Goal: Information Seeking & Learning: Learn about a topic

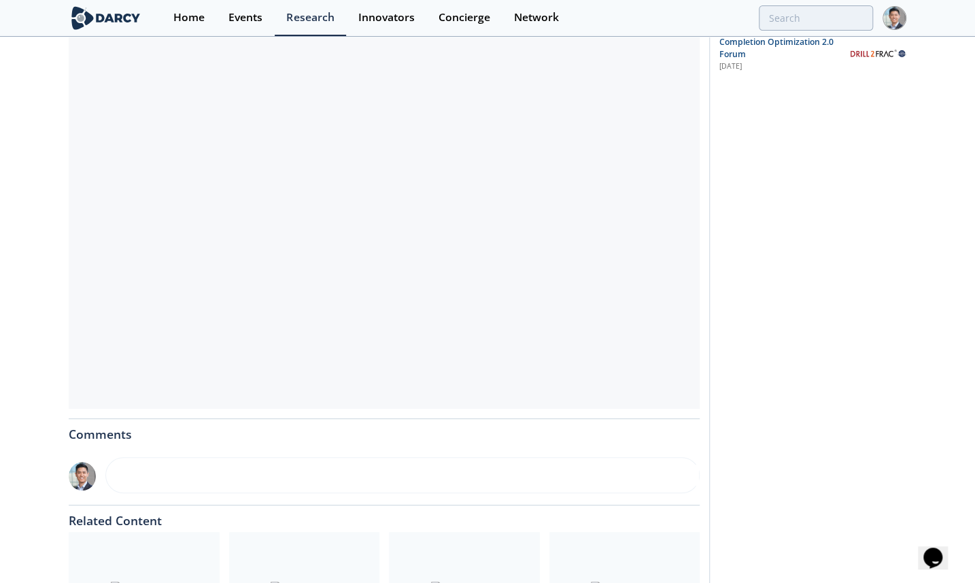
scroll to position [412, 0]
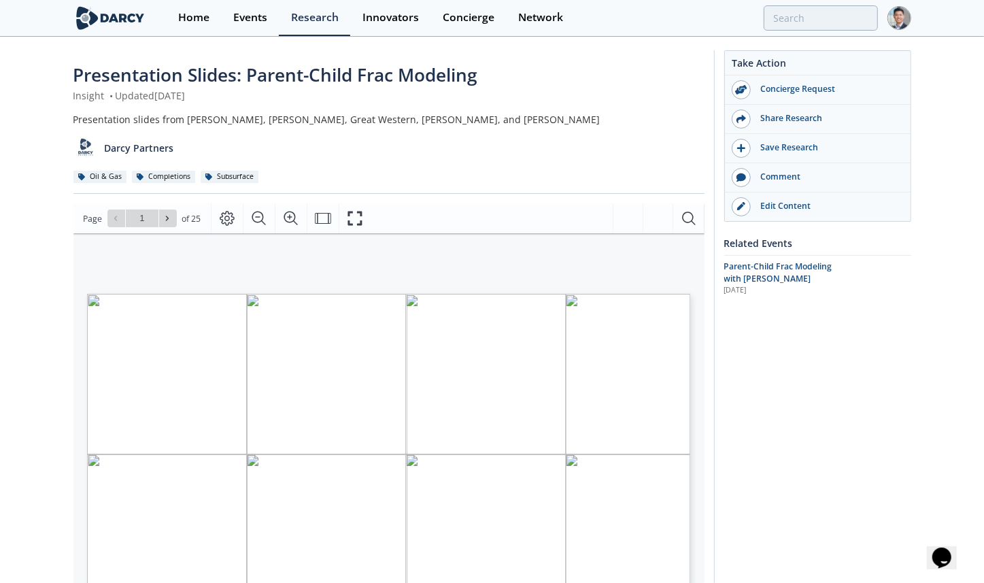
type input "2"
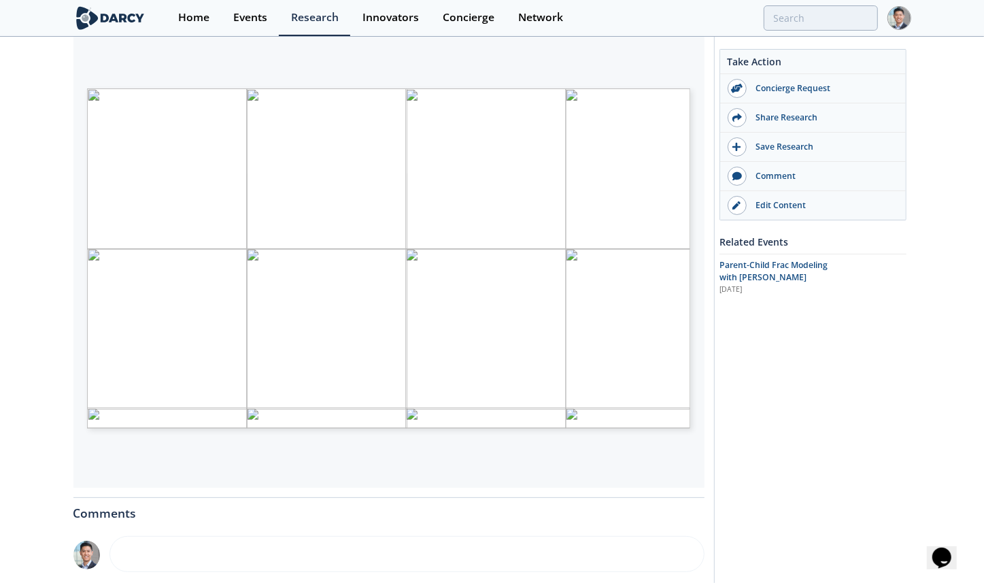
type input "3"
type input "4"
type input "5"
type input "6"
type input "7"
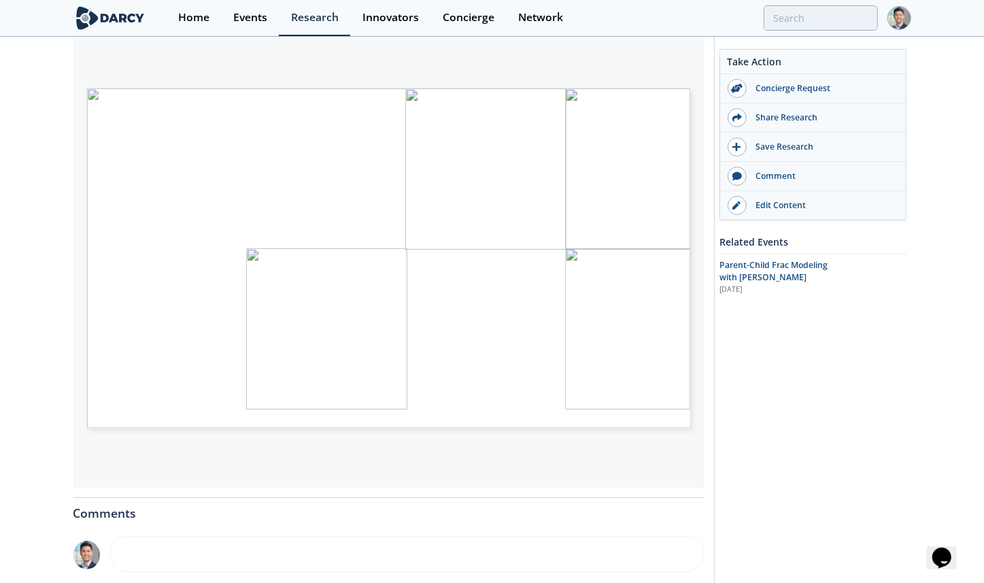
type input "8"
type input "9"
type input "10"
type input "11"
type input "12"
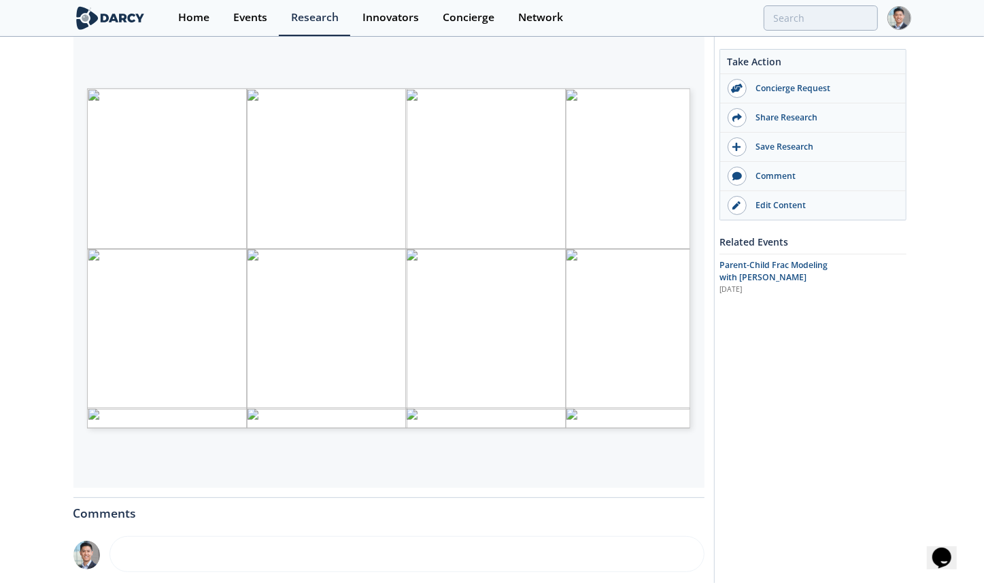
type input "13"
drag, startPoint x: 210, startPoint y: 143, endPoint x: 220, endPoint y: 196, distance: 54.7
click at [366, 88] on span "Development history in horizontal Niobrara/ Codell wells ▪ Started drilling hor…" at bounding box center [366, 88] width 0 height 0
click at [220, 196] on span "Parent/child behavior with both vertical parents and horizontal parents dates b…" at bounding box center [325, 193] width 398 height 10
type input "14"
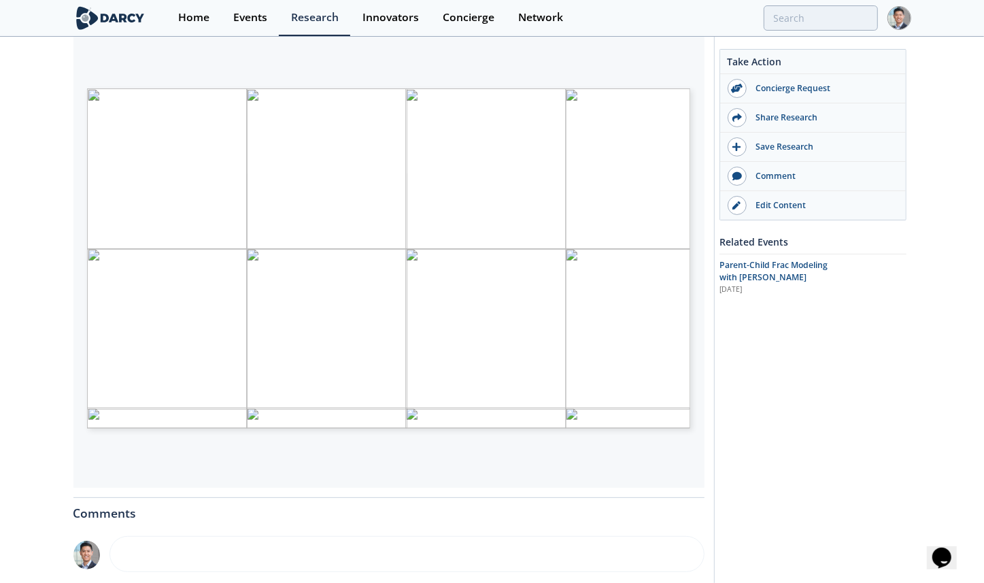
type input "15"
type input "16"
type input "17"
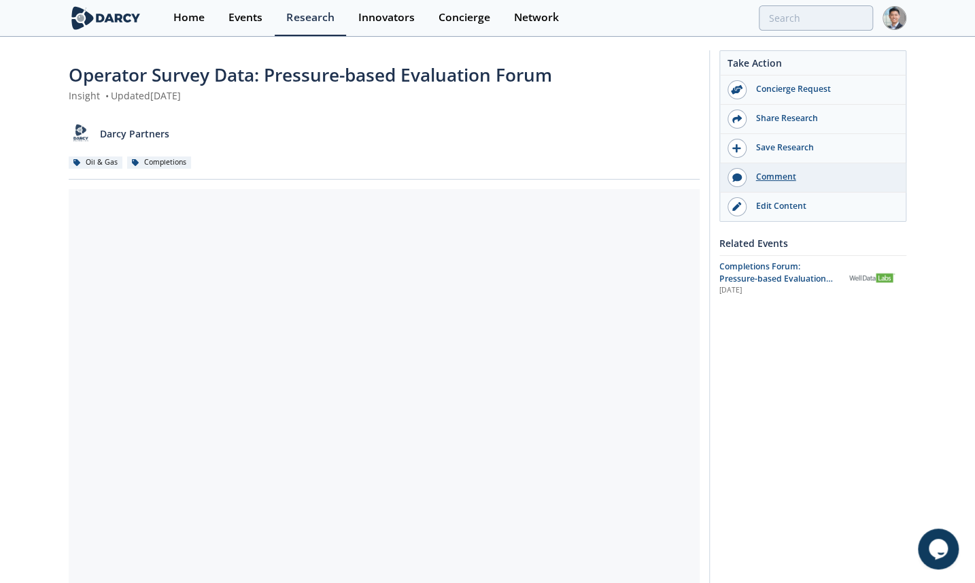
scroll to position [205, 0]
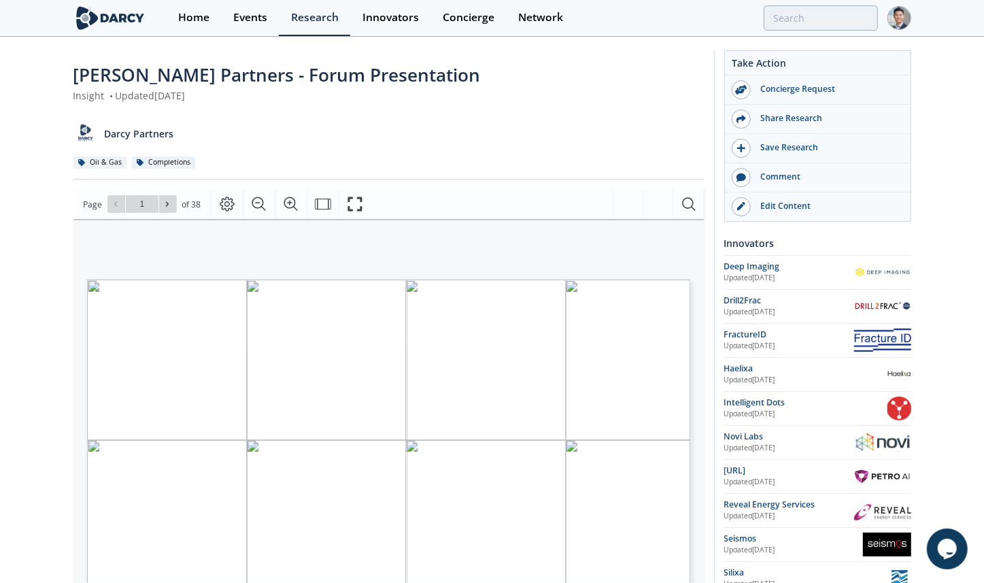
type input "2"
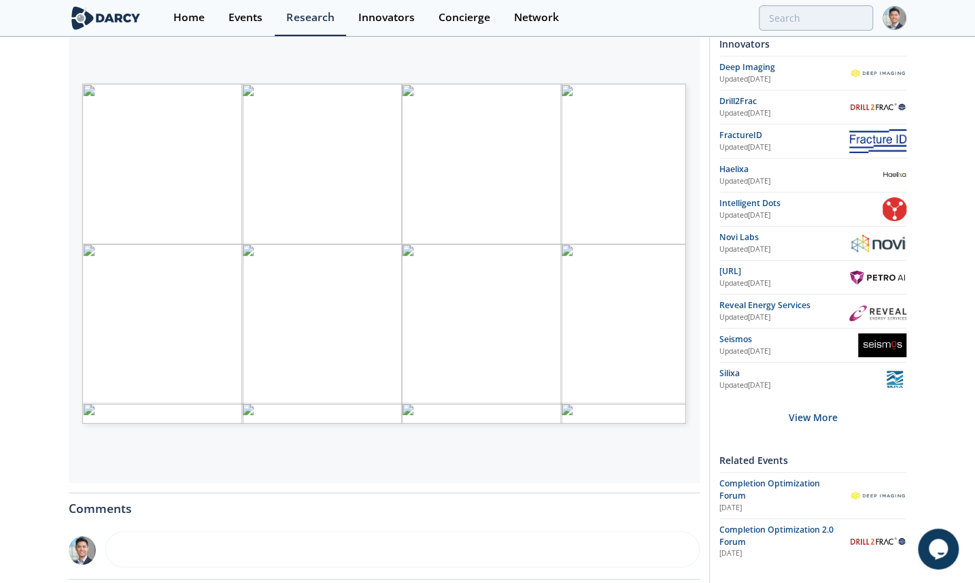
scroll to position [205, 0]
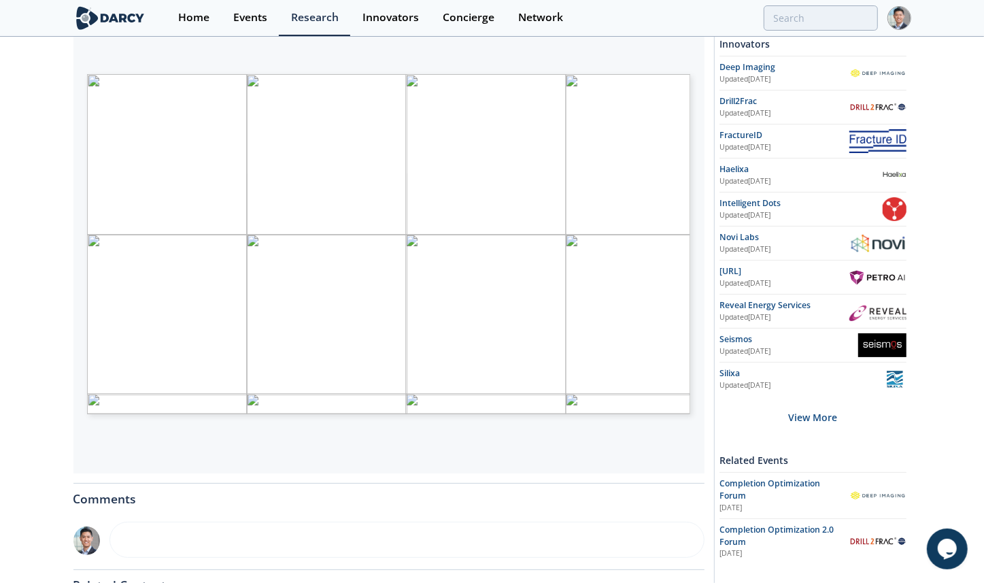
type input "3"
type input "4"
type input "5"
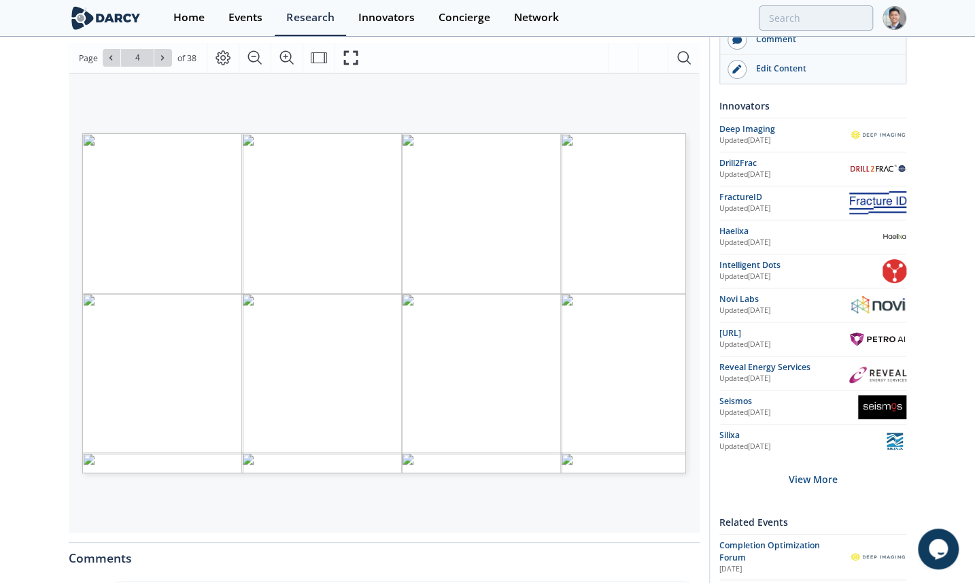
scroll to position [143, 0]
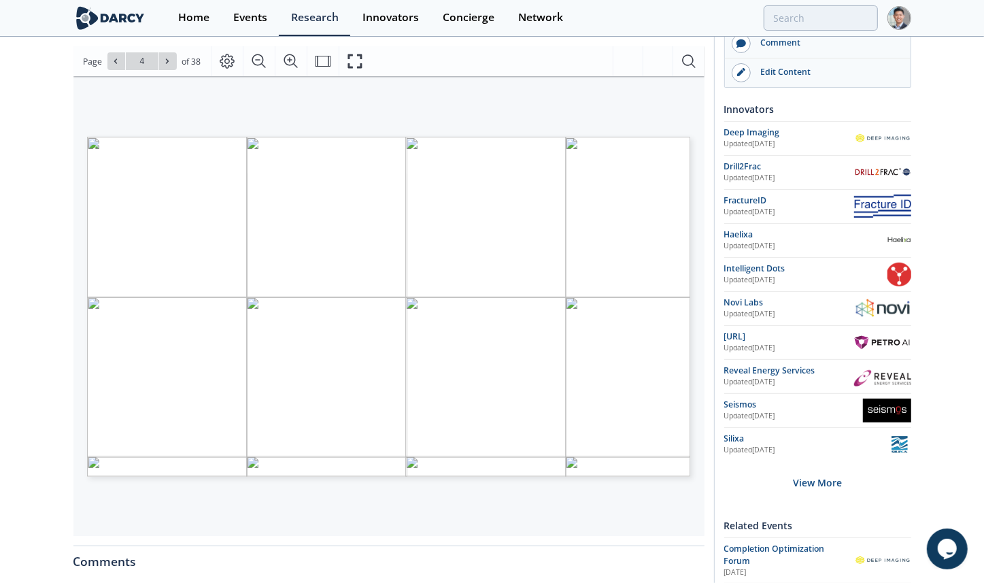
click at [169, 50] on div "Page Go to Page 4 of 38 4 / 38" at bounding box center [388, 61] width 631 height 30
click at [169, 63] on icon at bounding box center [167, 61] width 8 height 8
type input "6"
click at [169, 63] on icon at bounding box center [167, 61] width 8 height 8
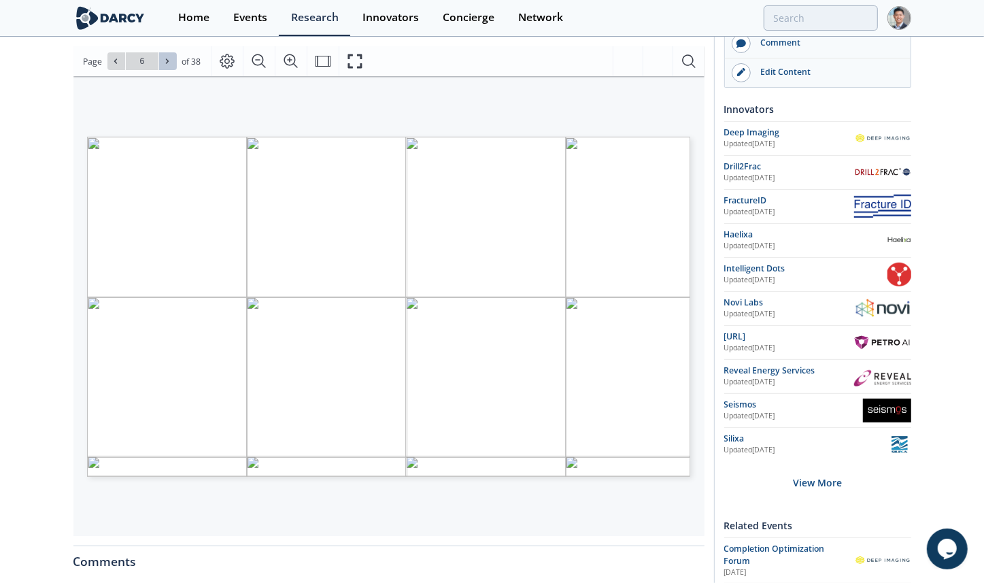
type input "7"
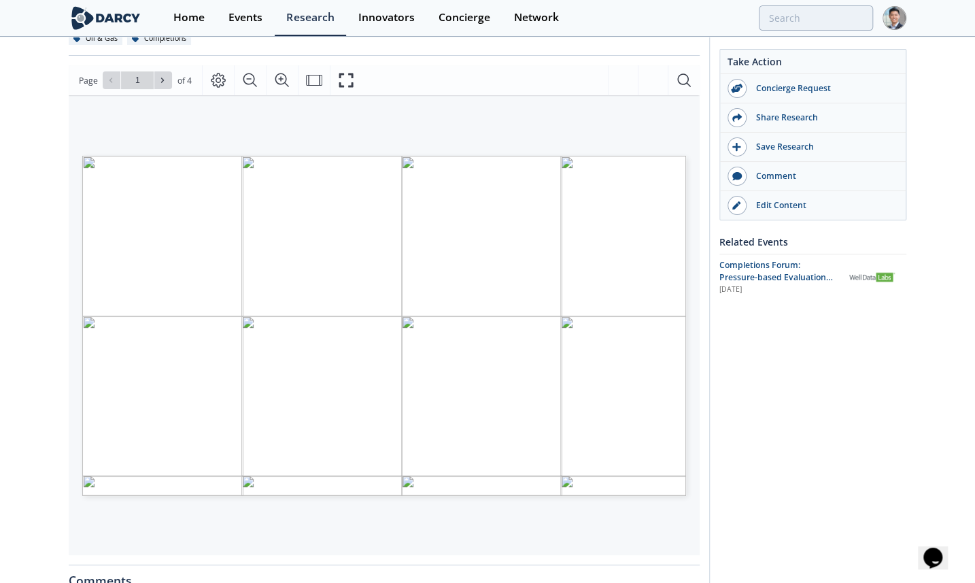
scroll to position [120, 0]
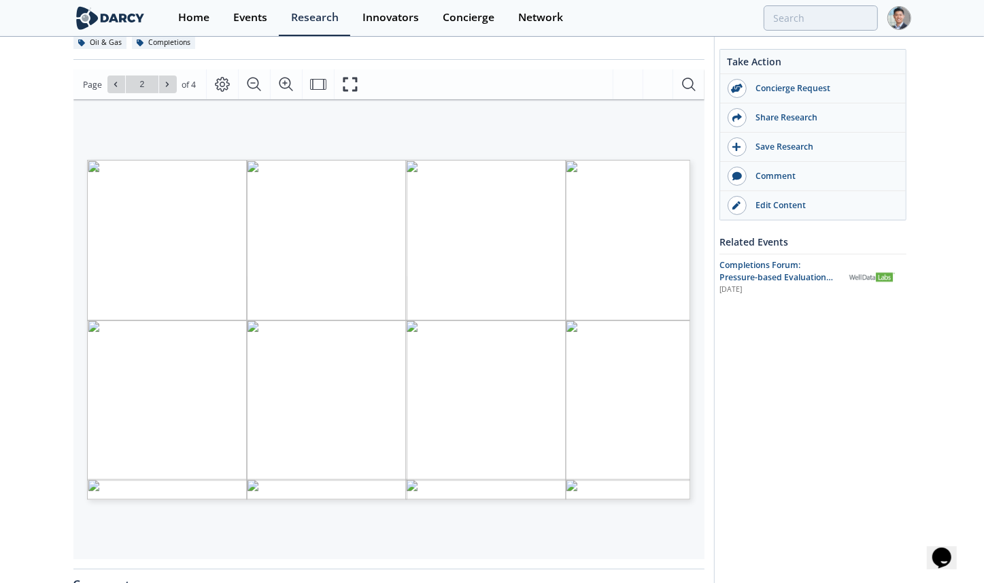
type input "3"
